Goal: Transaction & Acquisition: Purchase product/service

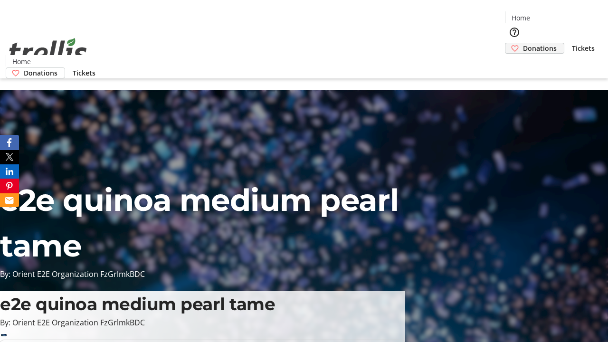
click at [523, 43] on span "Donations" at bounding box center [540, 48] width 34 height 10
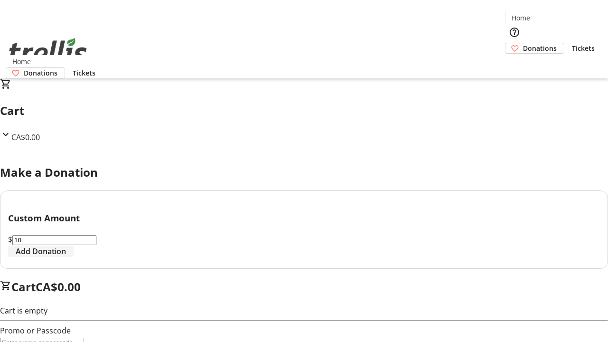
click at [66, 257] on span "Add Donation" at bounding box center [41, 251] width 50 height 11
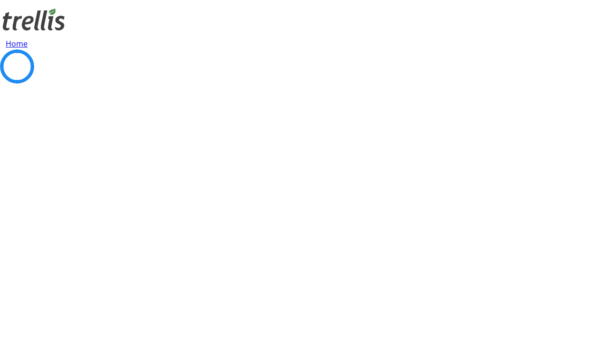
select select "CA"
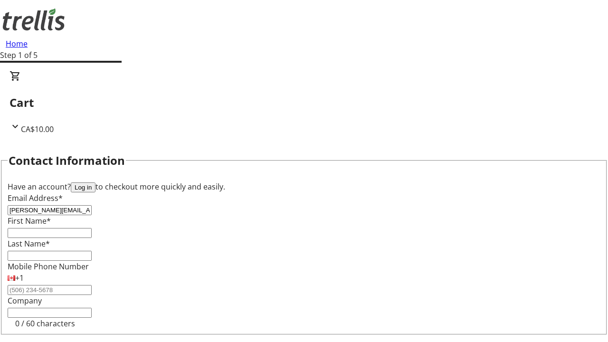
type input "[PERSON_NAME][EMAIL_ADDRESS][DOMAIN_NAME]"
type input "[PERSON_NAME]"
type input "[STREET_ADDRESS][PERSON_NAME]"
type input "Kelowna"
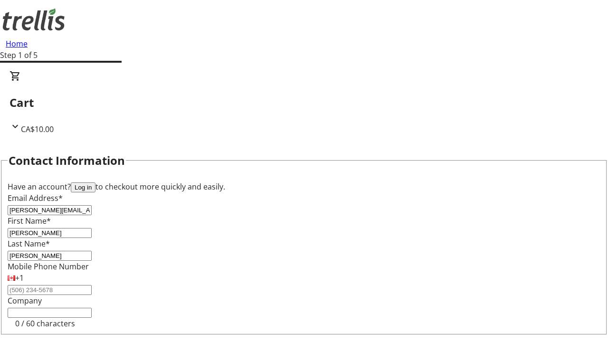
select select "BC"
type input "Kelowna"
type input "V1Y 0C2"
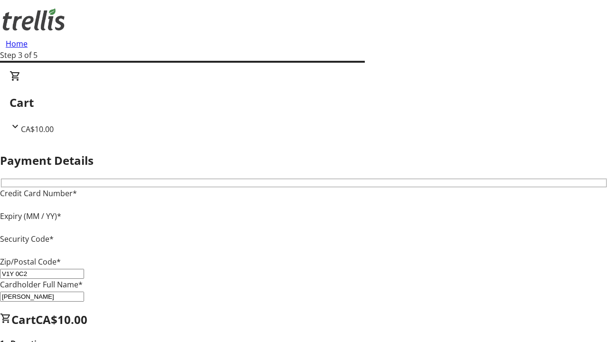
type input "V1Y 0C2"
